Goal: Navigation & Orientation: Find specific page/section

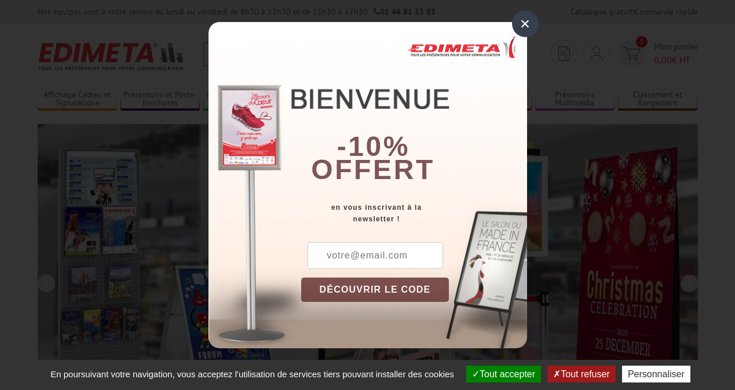
click at [502, 373] on button "Tout accepter" at bounding box center [503, 373] width 75 height 17
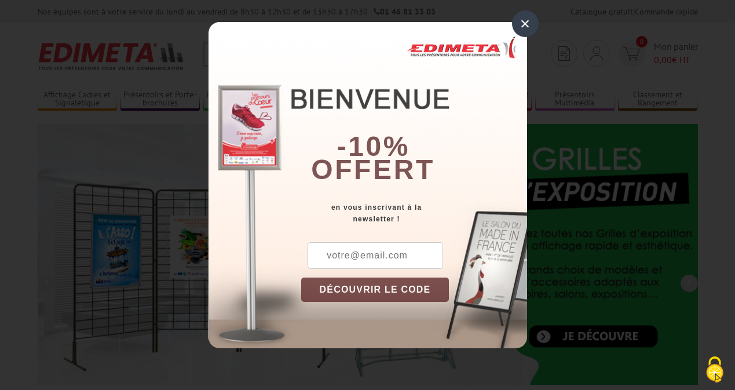
click at [524, 24] on div "×" at bounding box center [525, 23] width 27 height 27
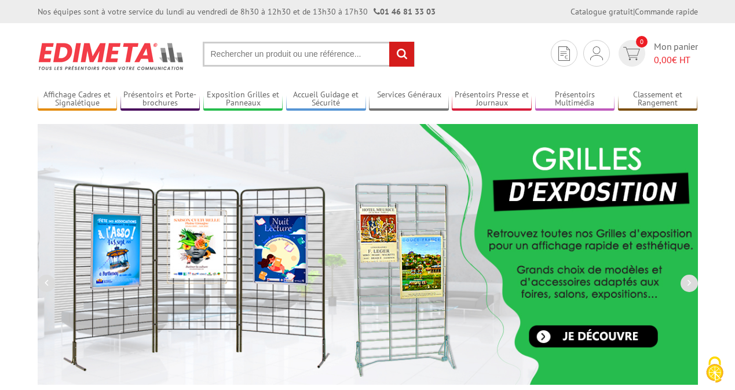
click at [0, 0] on div "Nos équipes sont à votre service du lundi au vendredi de 8h30 à 12h30 et de 13h…" at bounding box center [367, 11] width 735 height 23
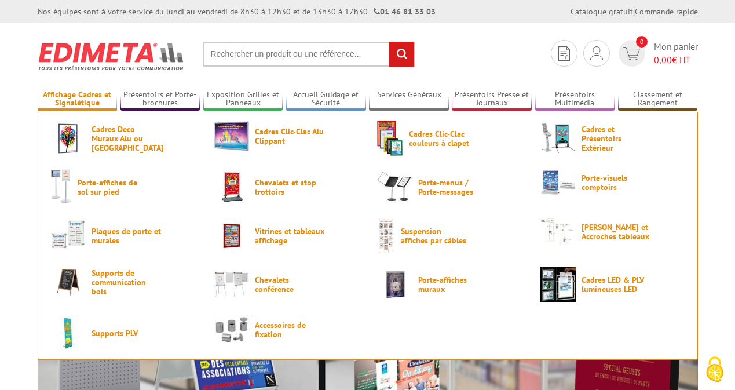
click at [77, 99] on link "Affichage Cadres et Signalétique" at bounding box center [78, 99] width 80 height 19
